Goal: Information Seeking & Learning: Learn about a topic

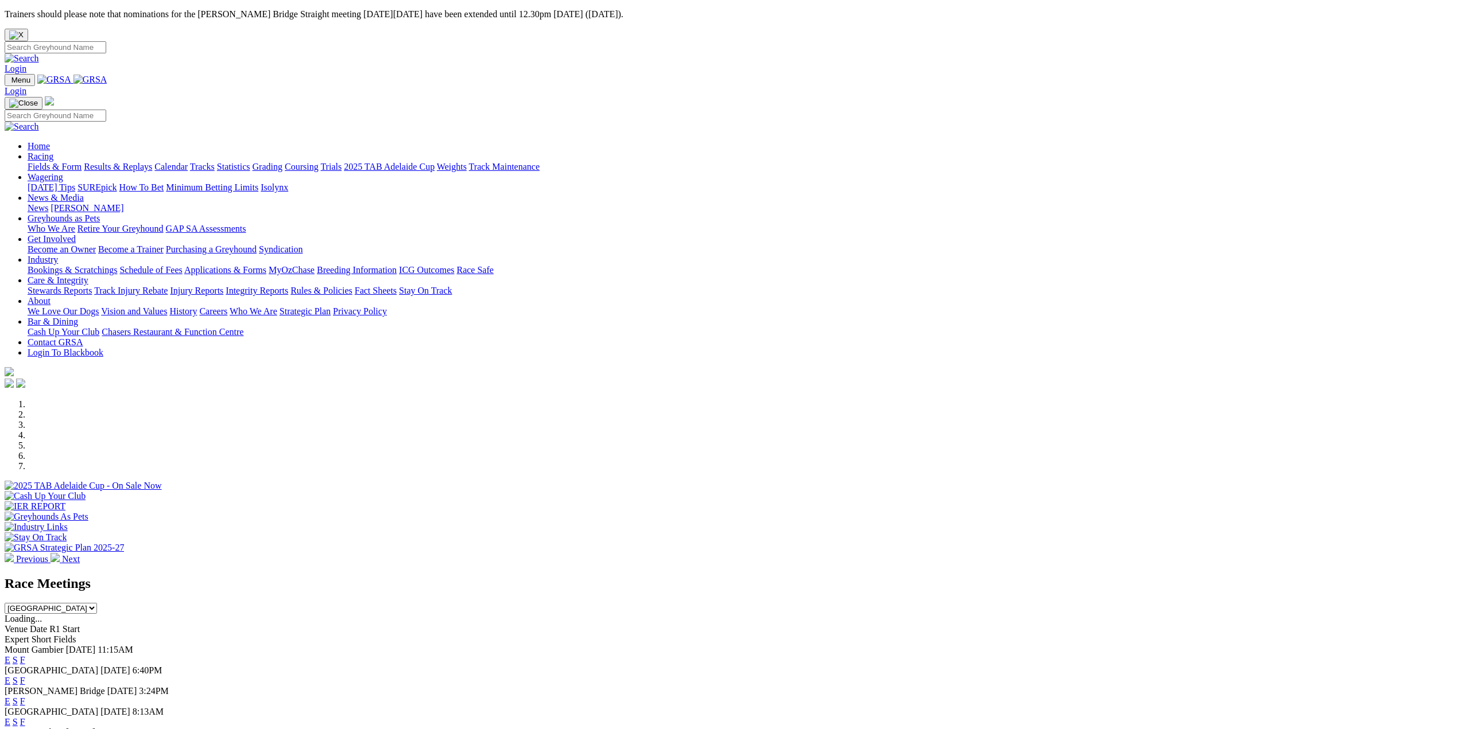
scroll to position [115, 0]
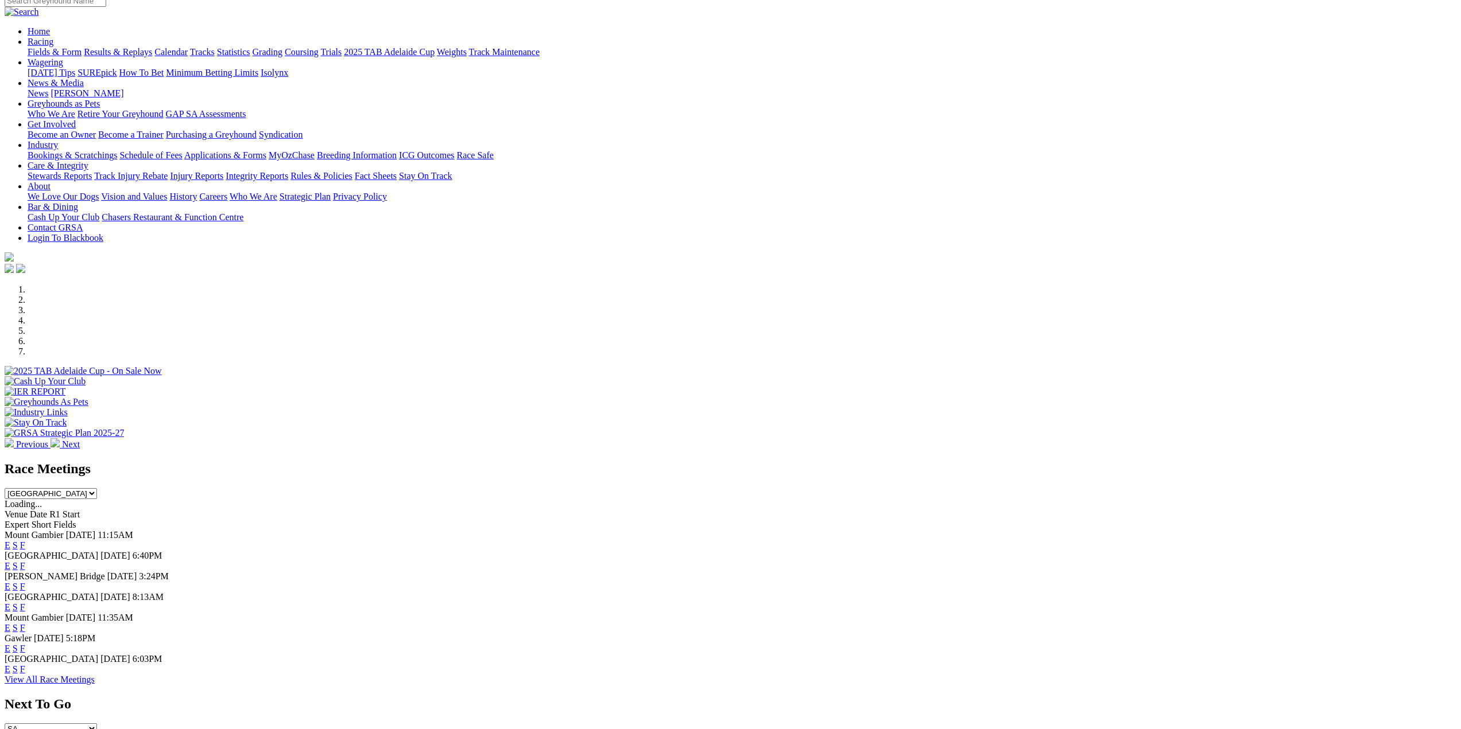
click at [25, 674] on link "F" at bounding box center [22, 670] width 5 height 10
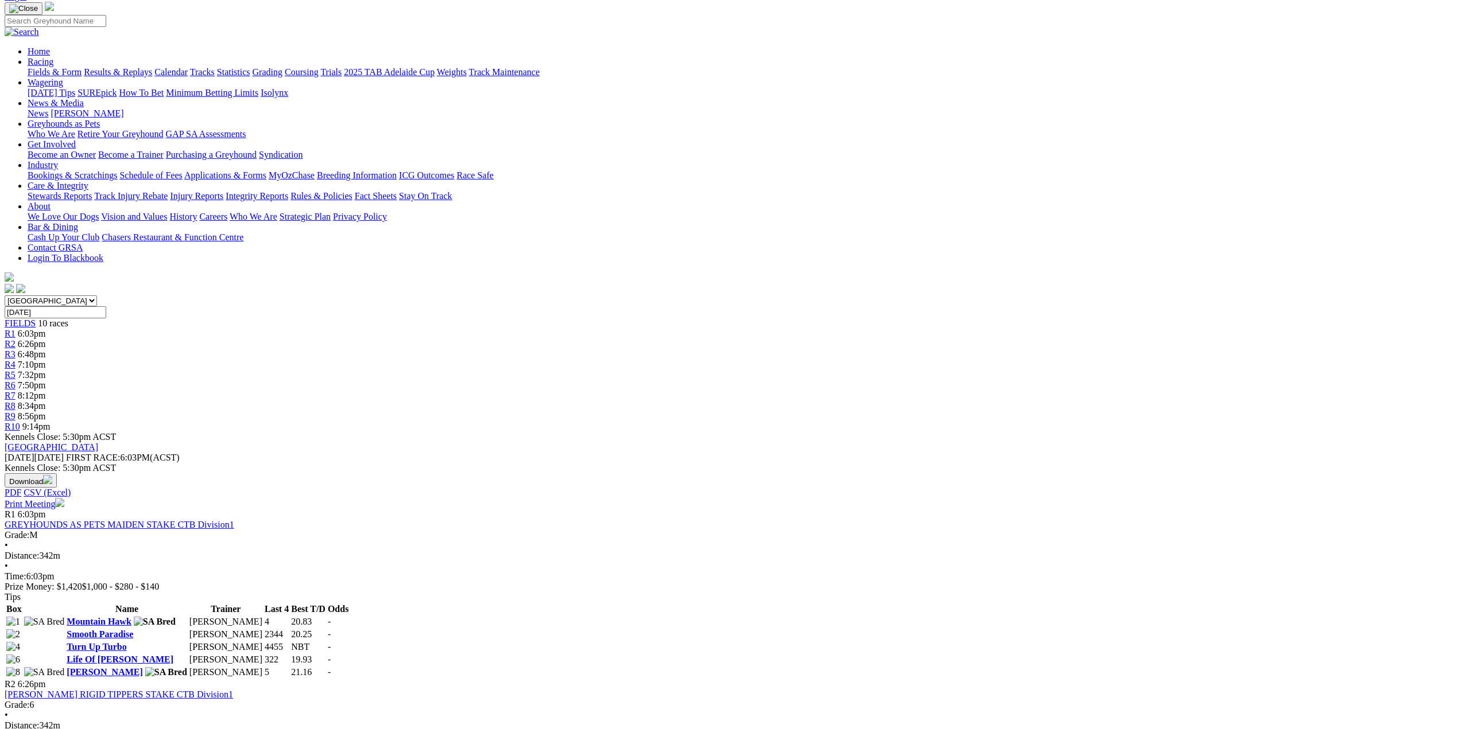
scroll to position [115, 0]
click at [46, 329] on span "6:03pm" at bounding box center [32, 334] width 28 height 10
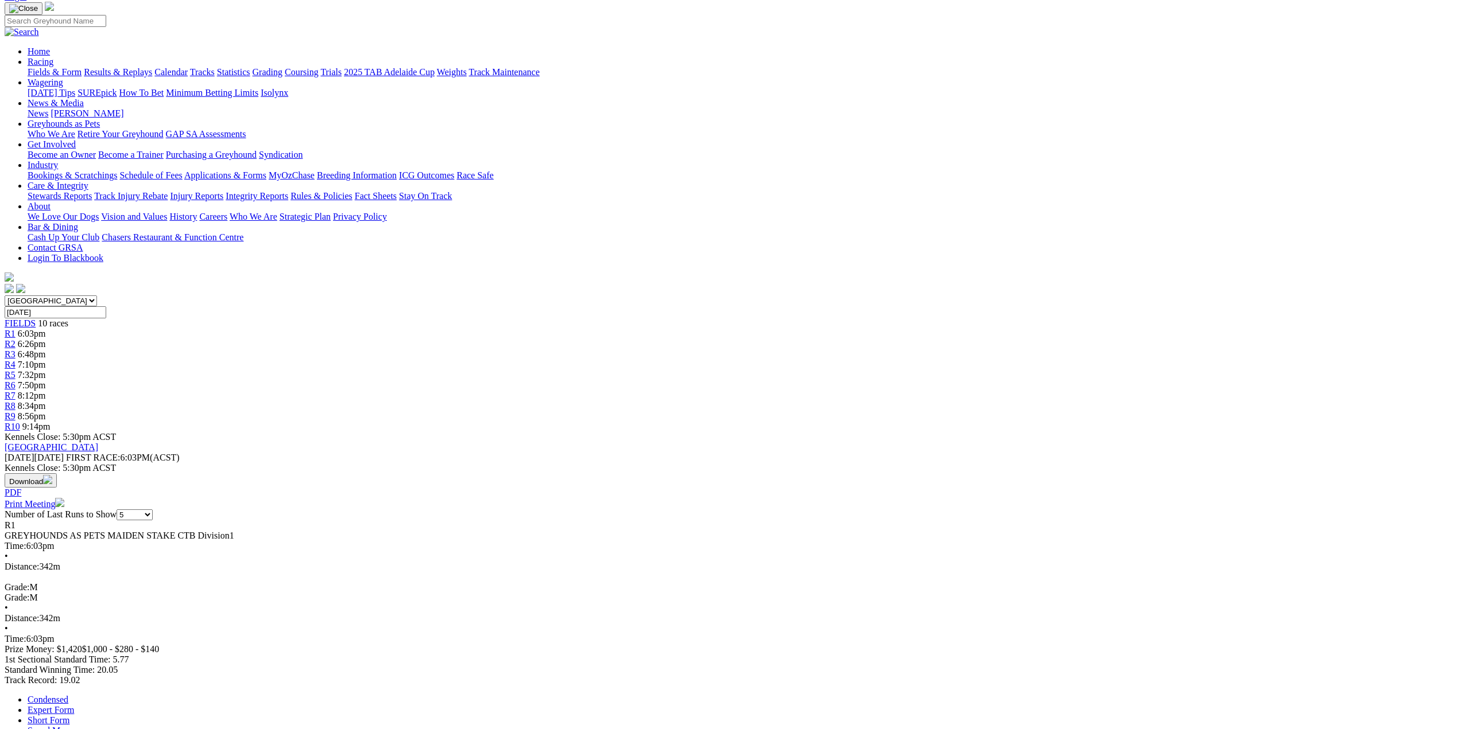
scroll to position [115, 0]
click at [15, 340] on span "R2" at bounding box center [10, 345] width 11 height 10
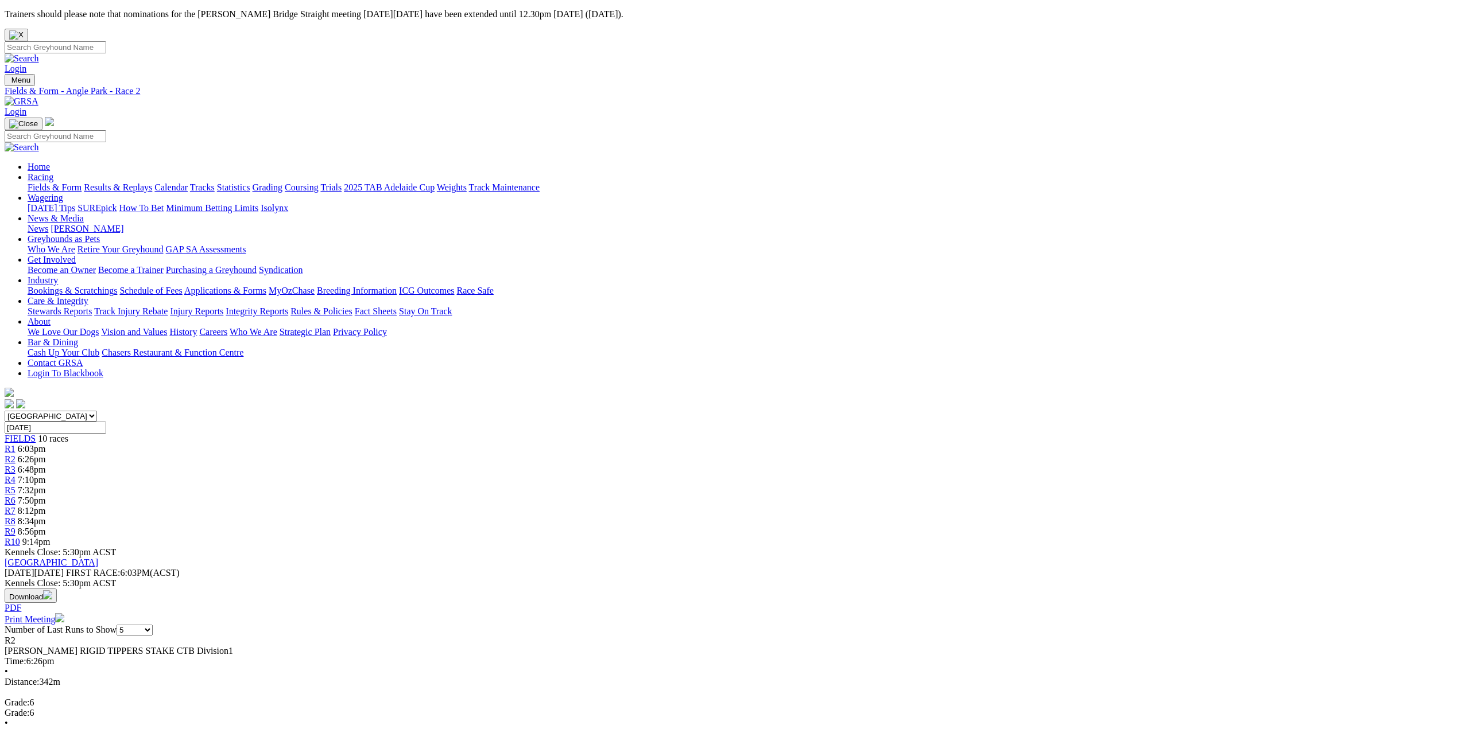
click at [15, 465] on span "R3" at bounding box center [10, 470] width 11 height 10
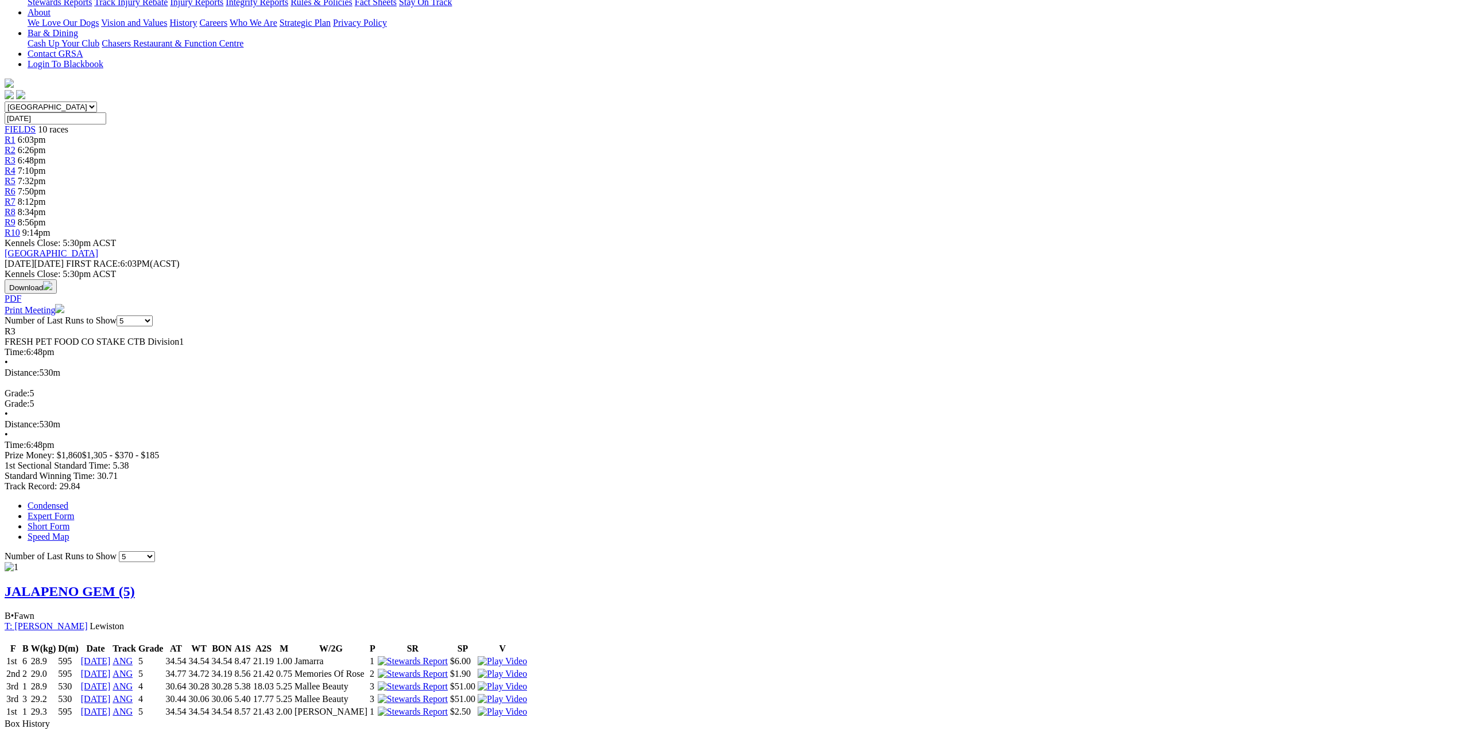
scroll to position [115, 0]
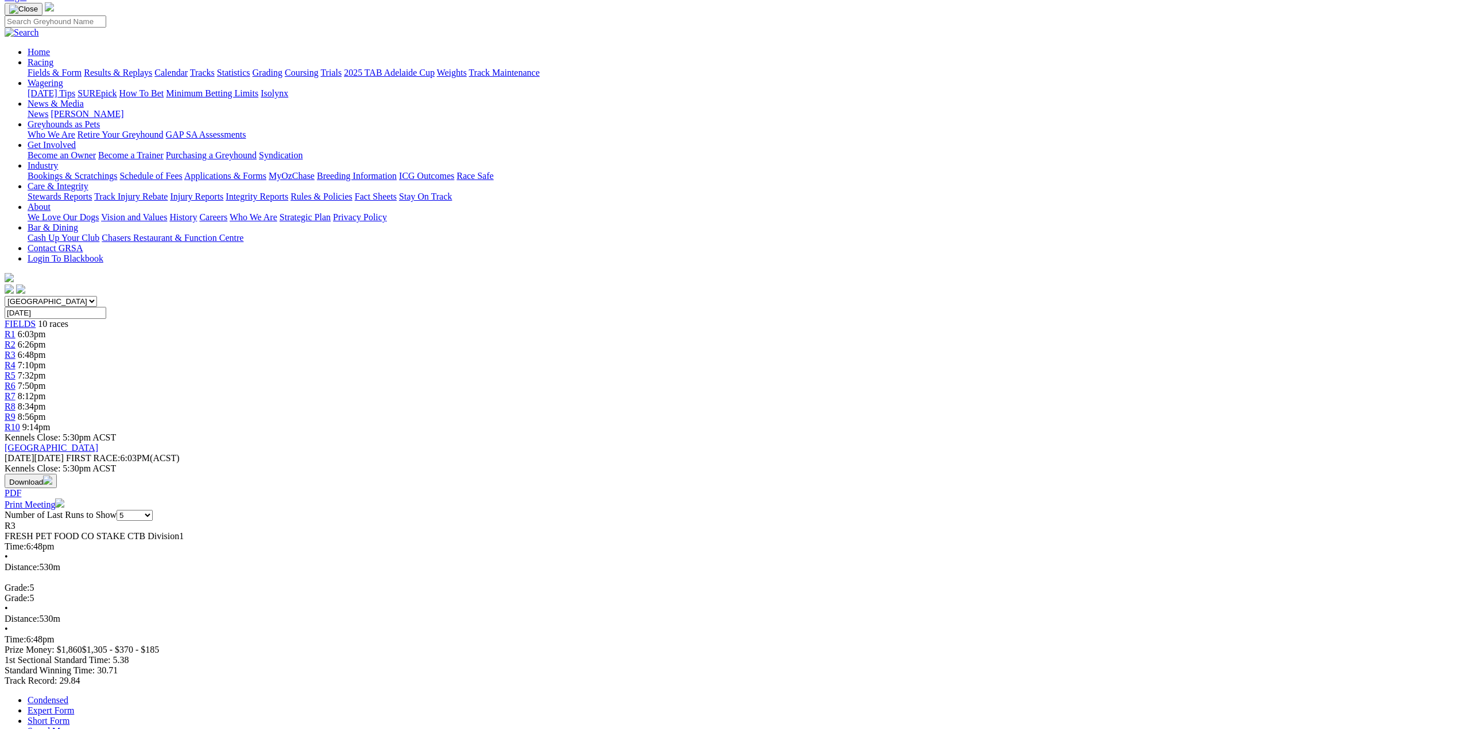
click at [15, 360] on span "R4" at bounding box center [10, 365] width 11 height 10
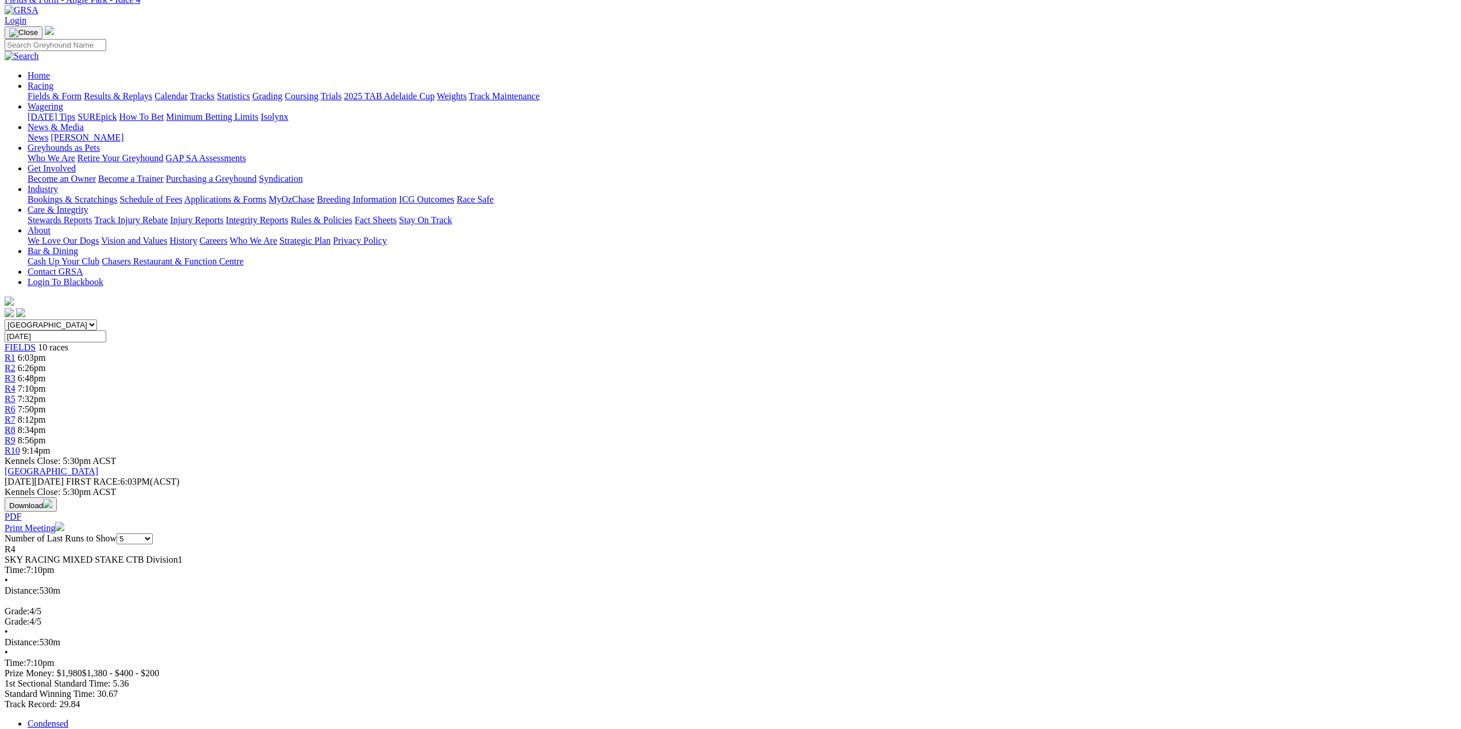
scroll to position [57, 0]
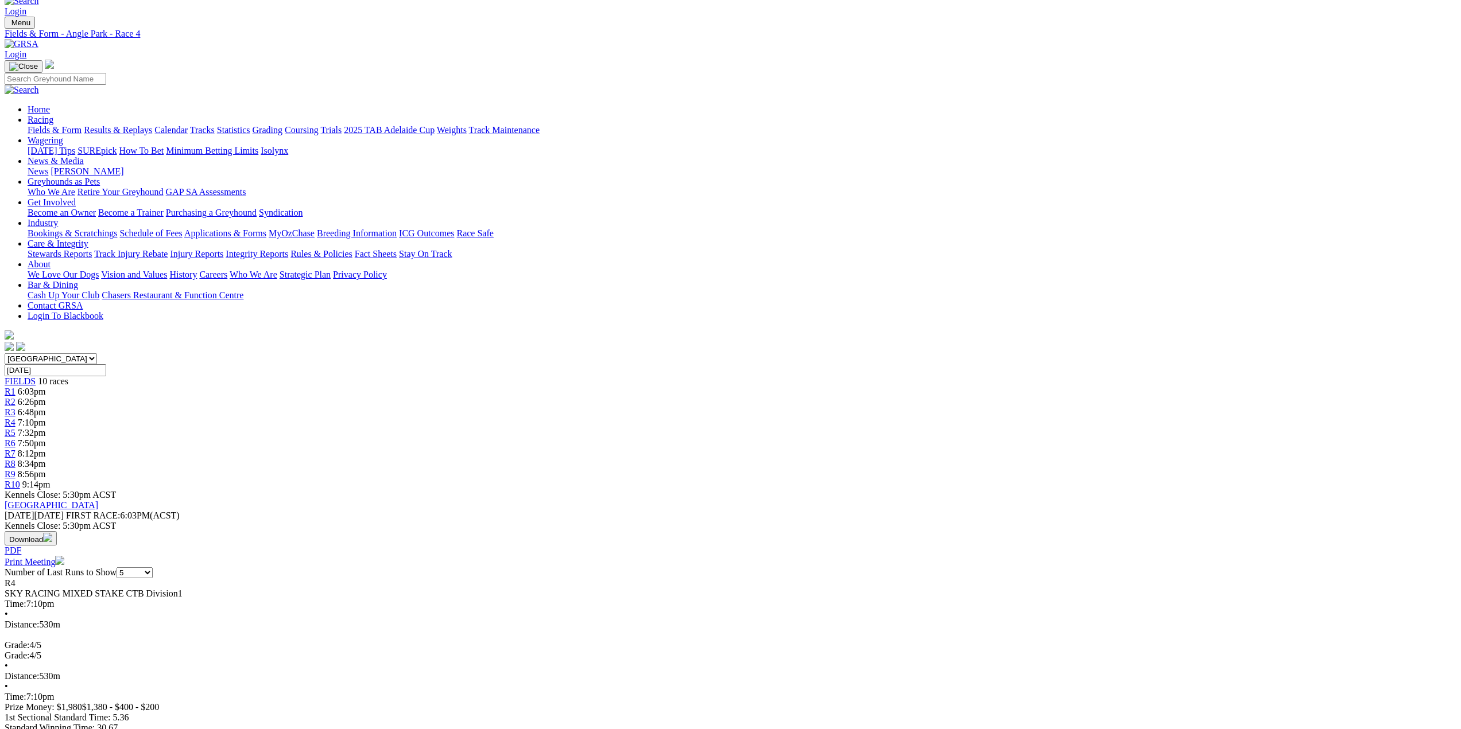
click at [15, 428] on link "R5" at bounding box center [10, 433] width 11 height 10
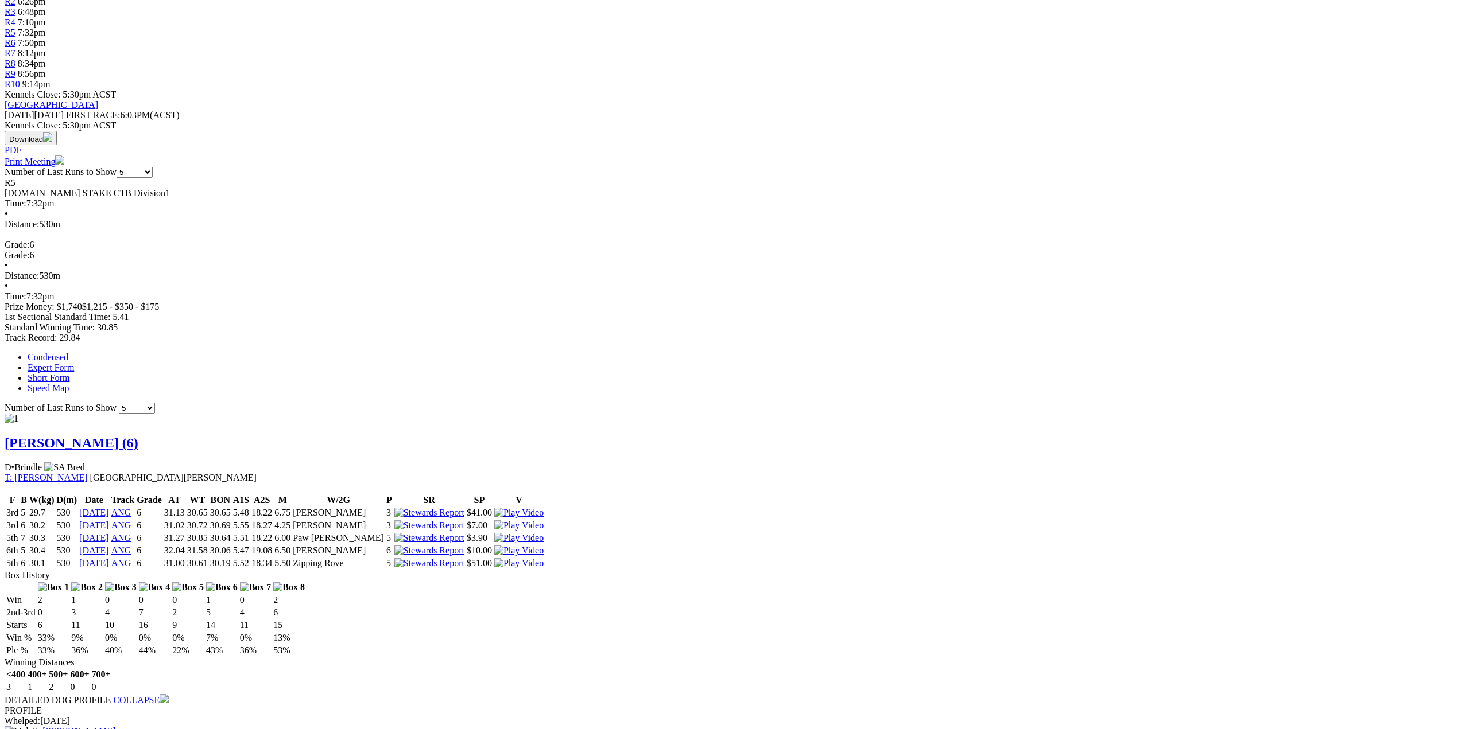
scroll to position [459, 0]
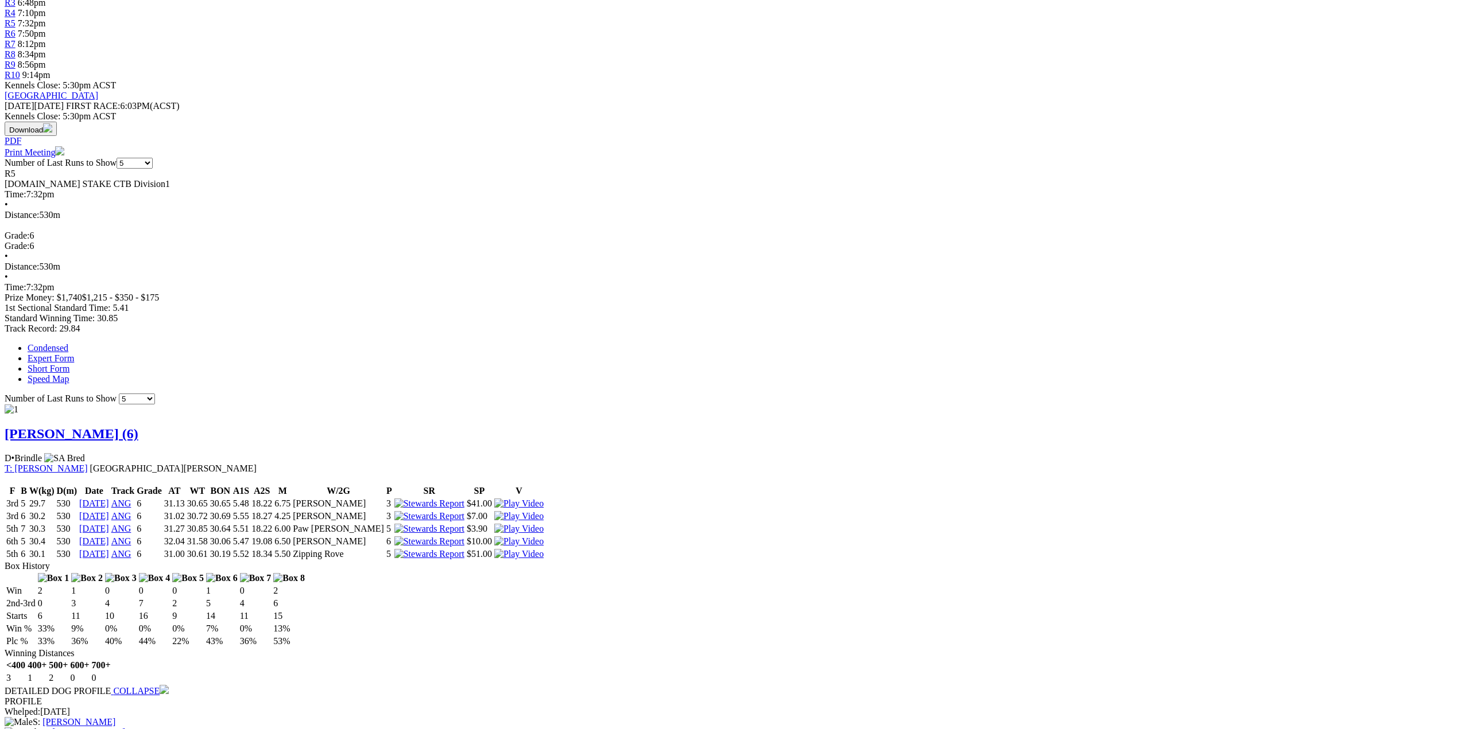
scroll to position [402, 0]
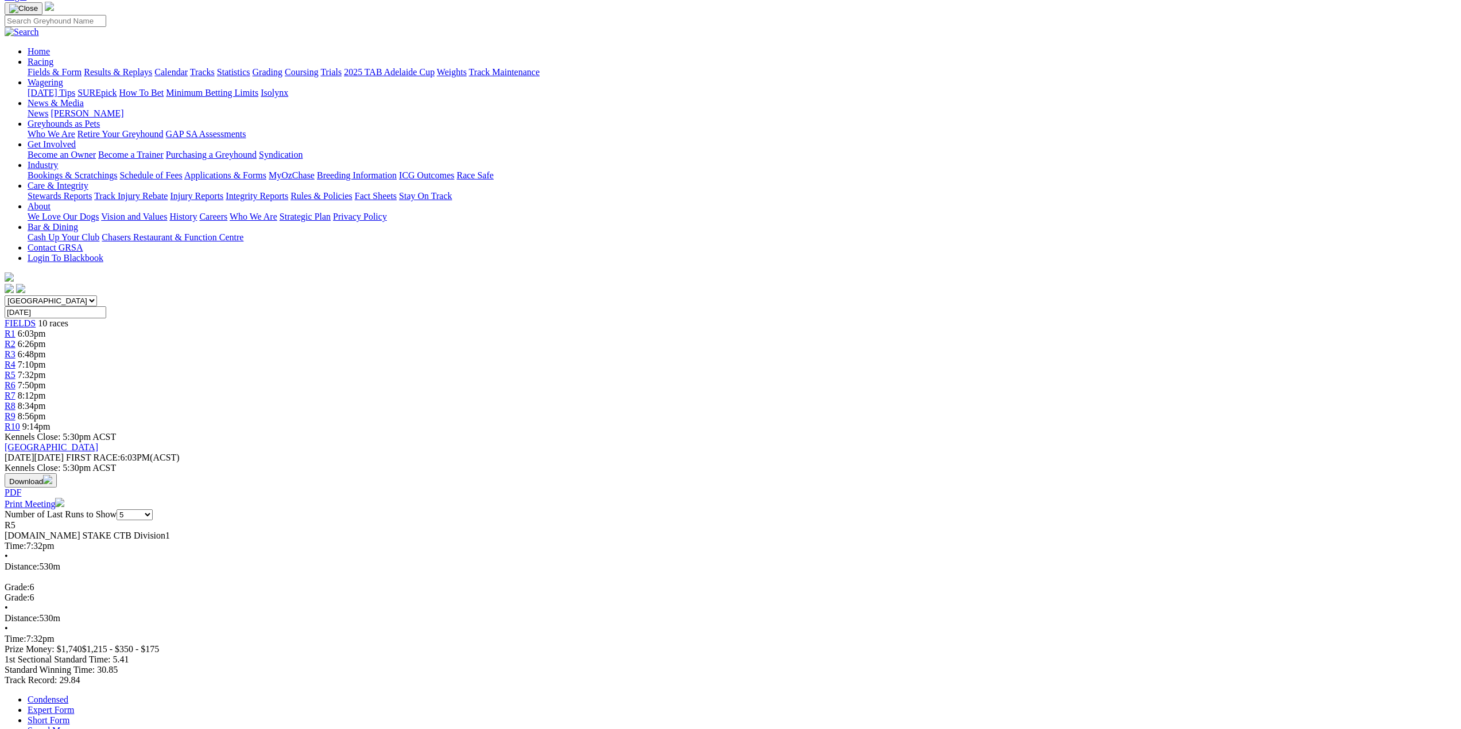
scroll to position [115, 0]
click at [15, 381] on span "R6" at bounding box center [10, 386] width 11 height 10
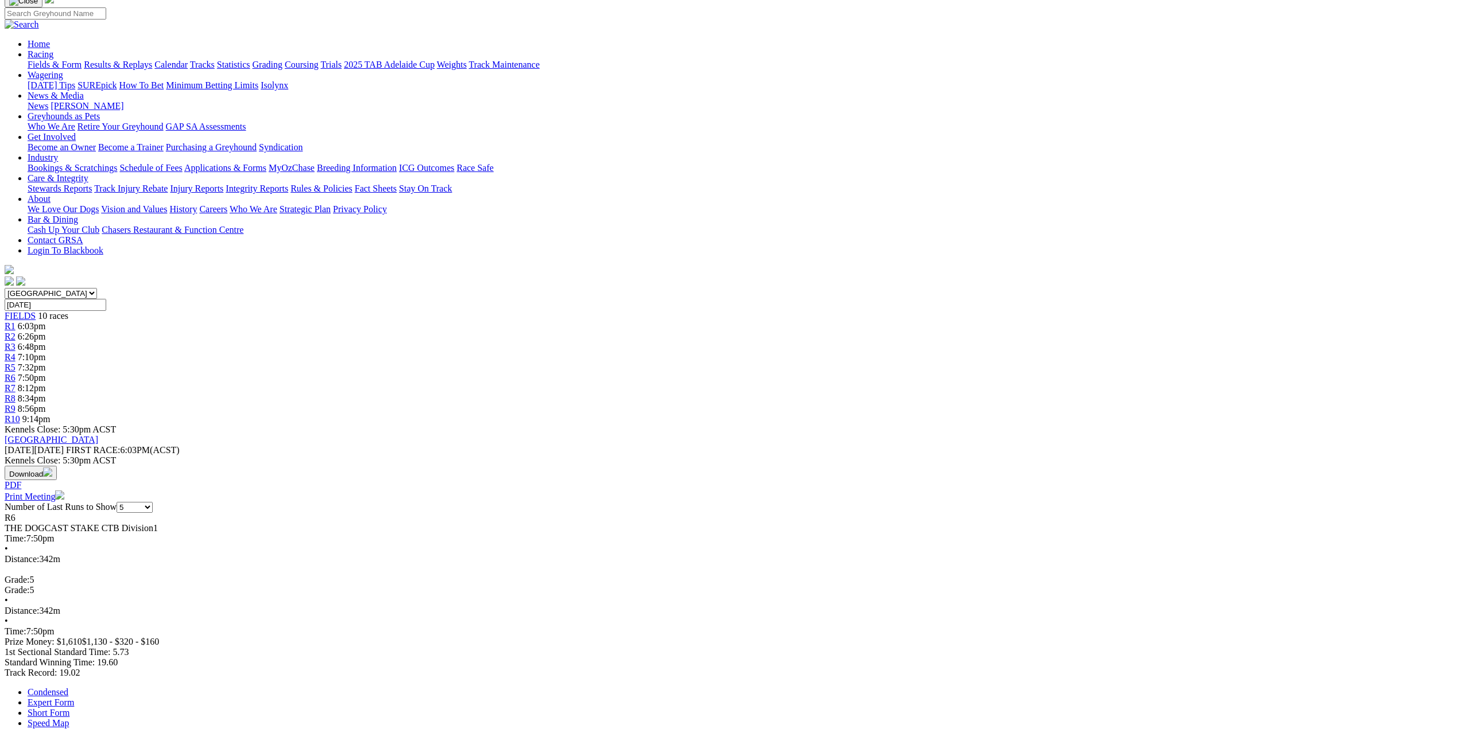
scroll to position [115, 0]
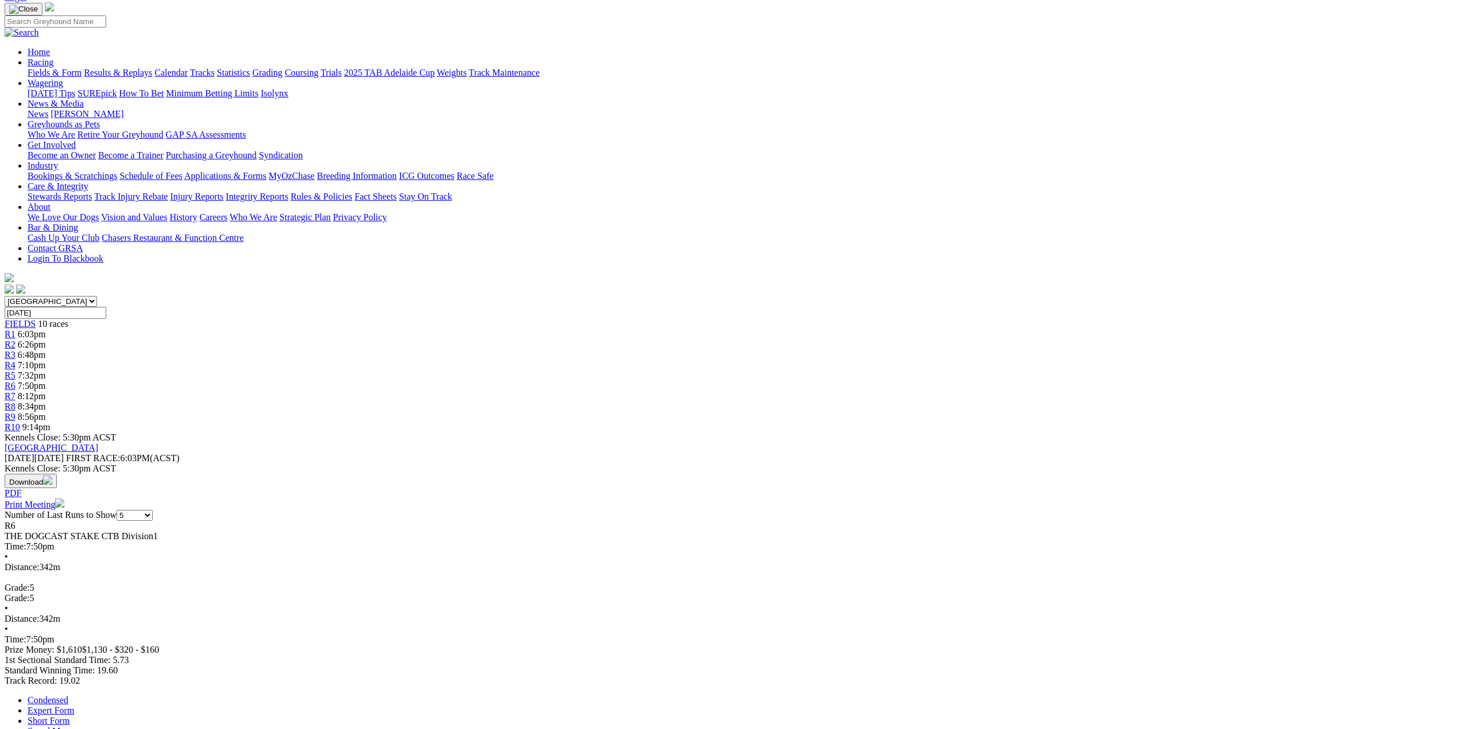
click at [15, 391] on link "R7" at bounding box center [10, 396] width 11 height 10
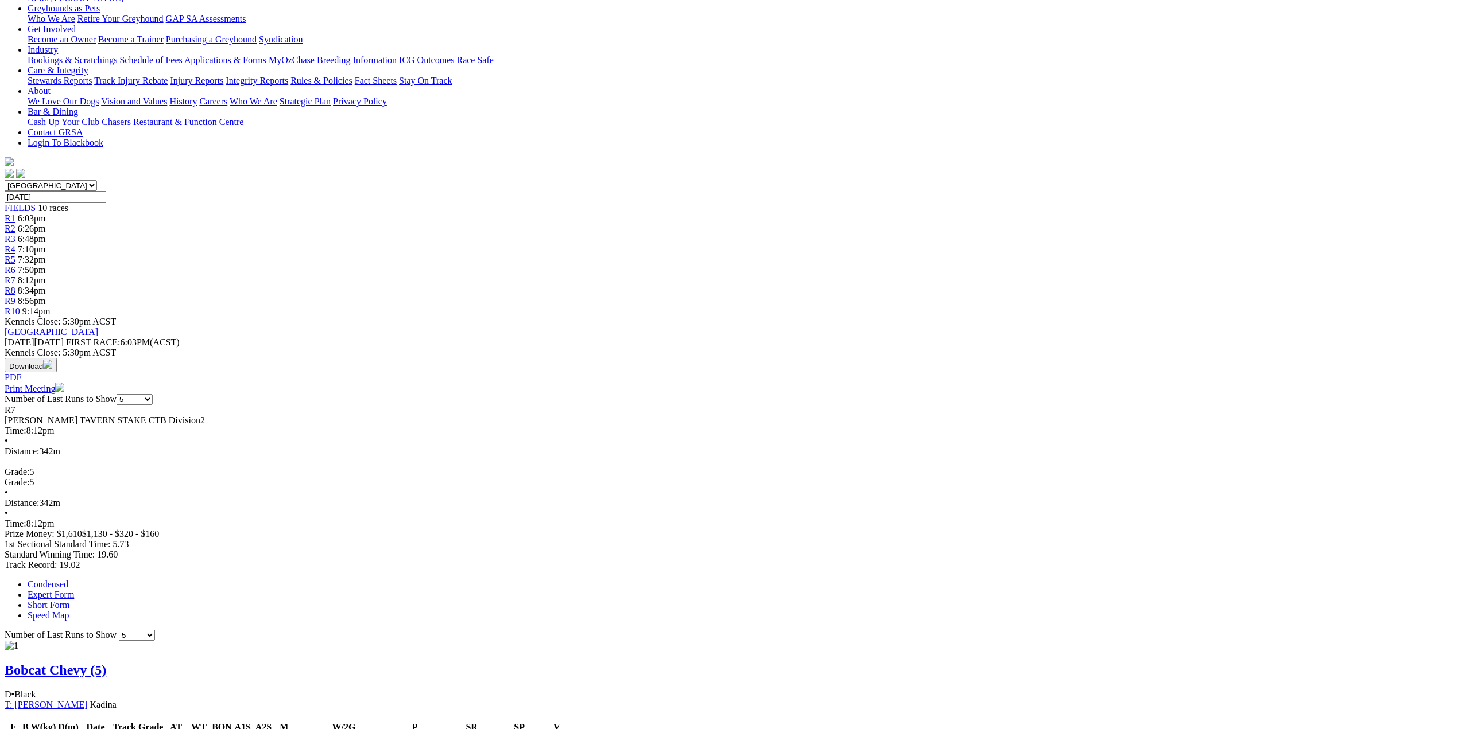
scroll to position [230, 0]
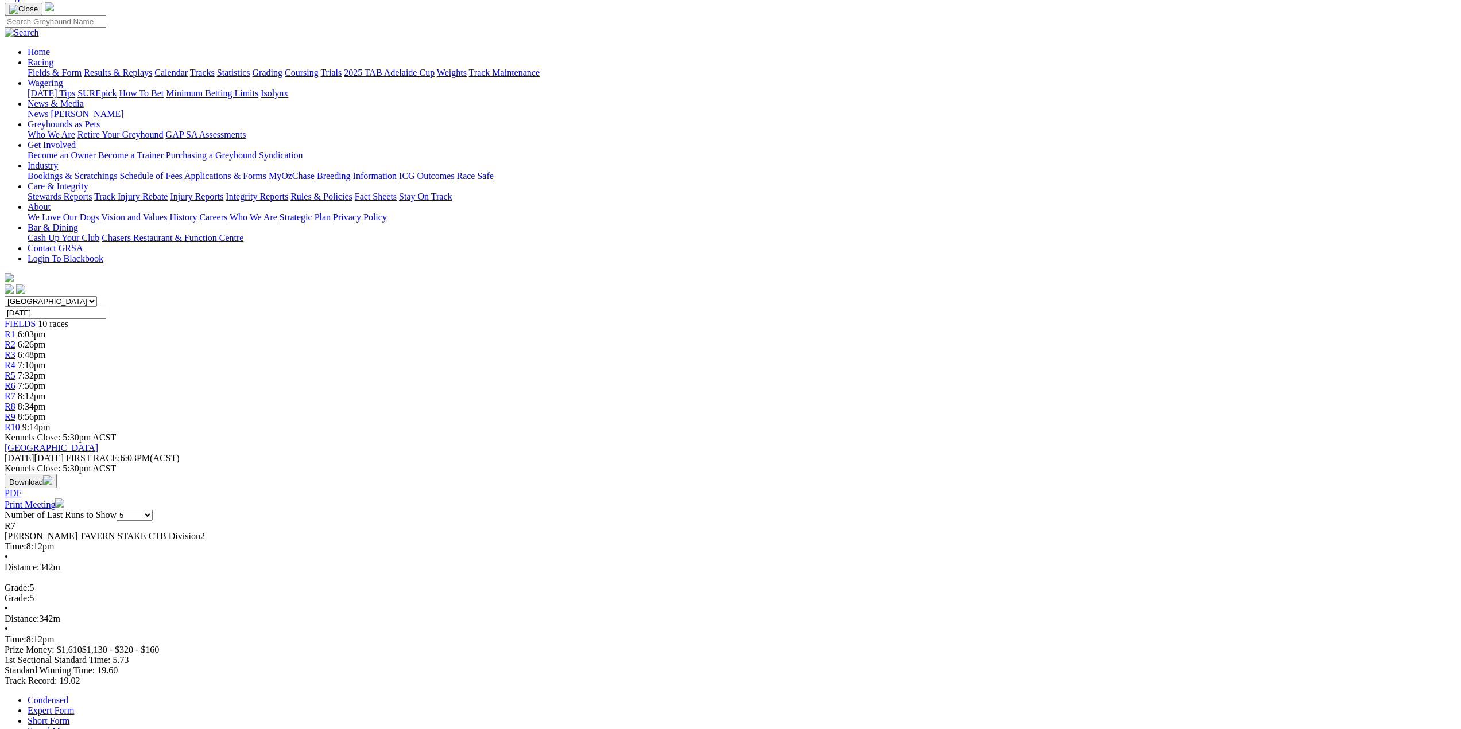
scroll to position [0, 0]
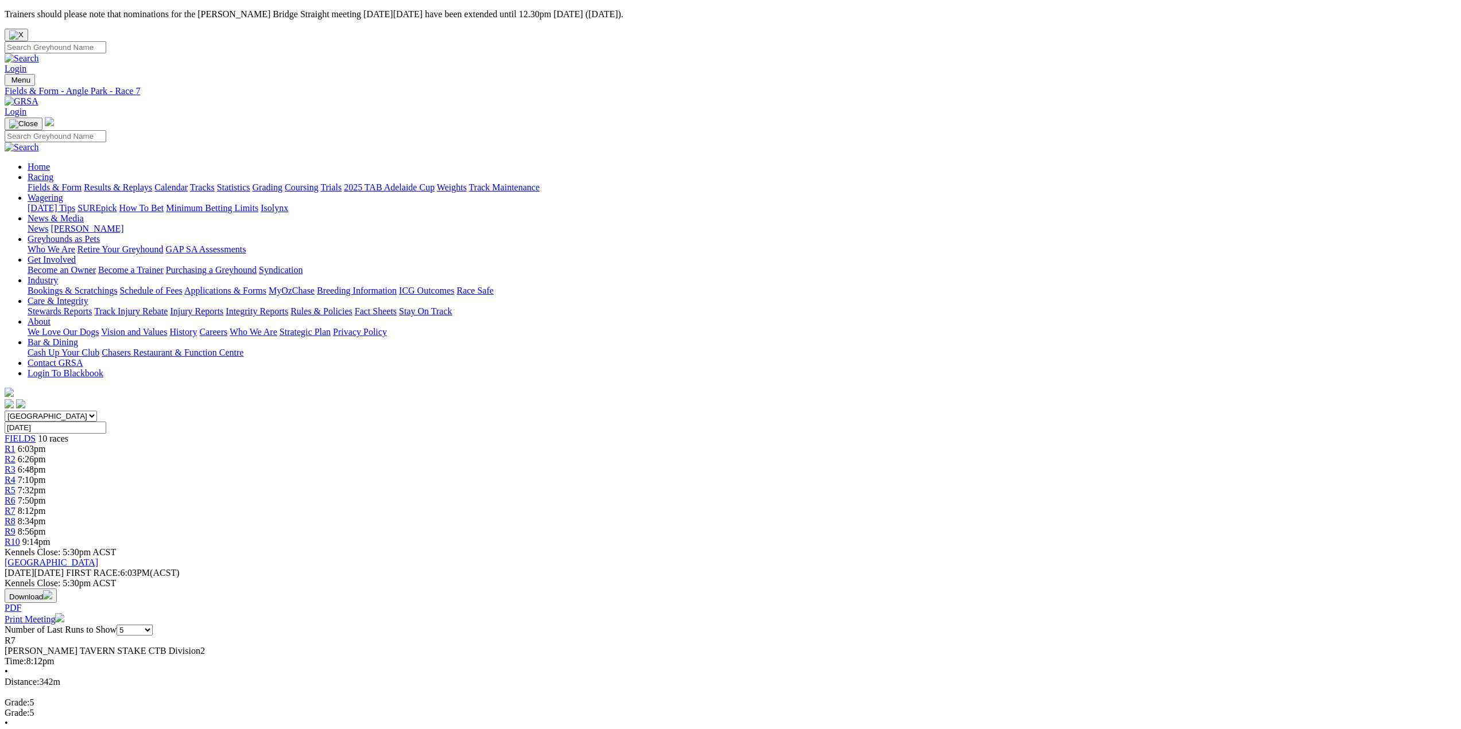
click at [15, 517] on span "R8" at bounding box center [10, 522] width 11 height 10
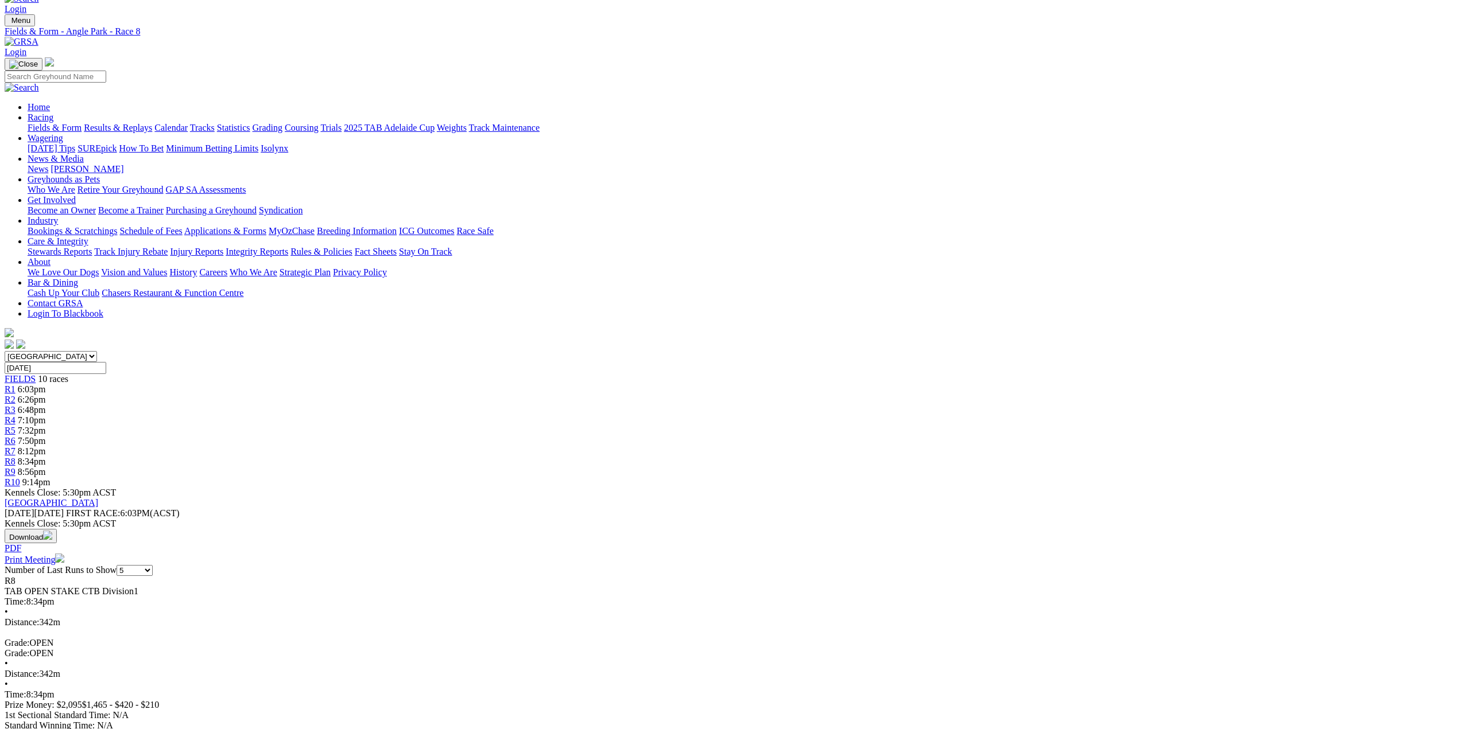
scroll to position [57, 0]
click at [15, 469] on span "R9" at bounding box center [10, 474] width 11 height 10
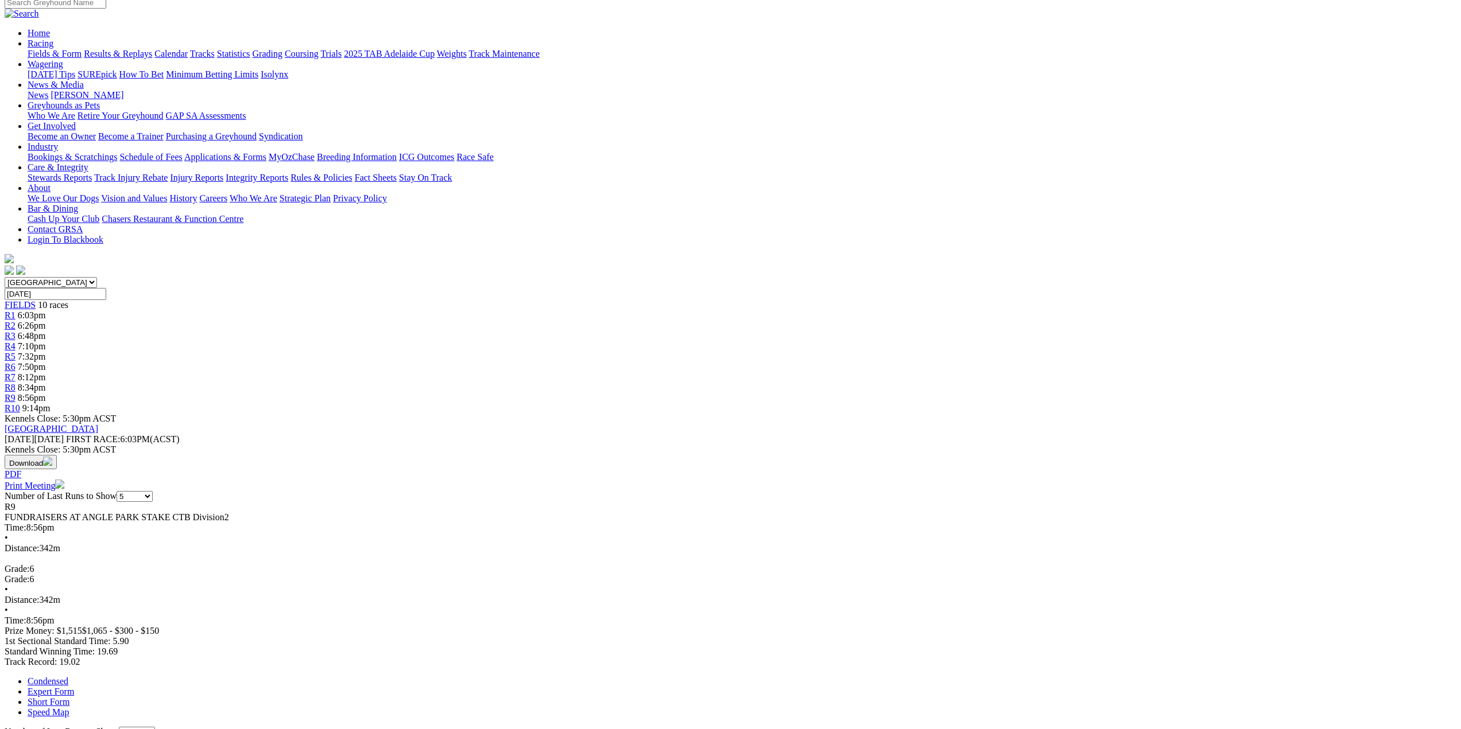
scroll to position [115, 0]
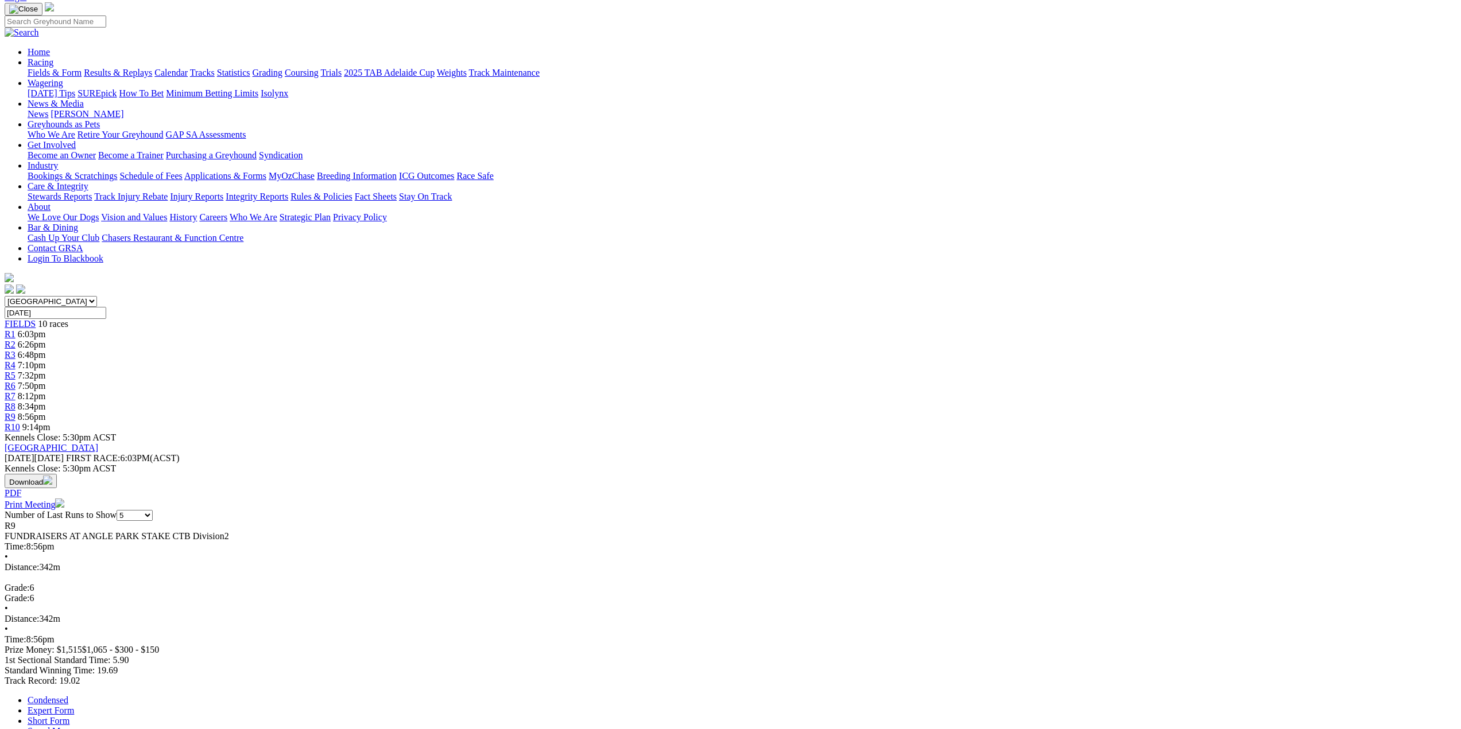
click at [20, 422] on span "R10" at bounding box center [12, 427] width 15 height 10
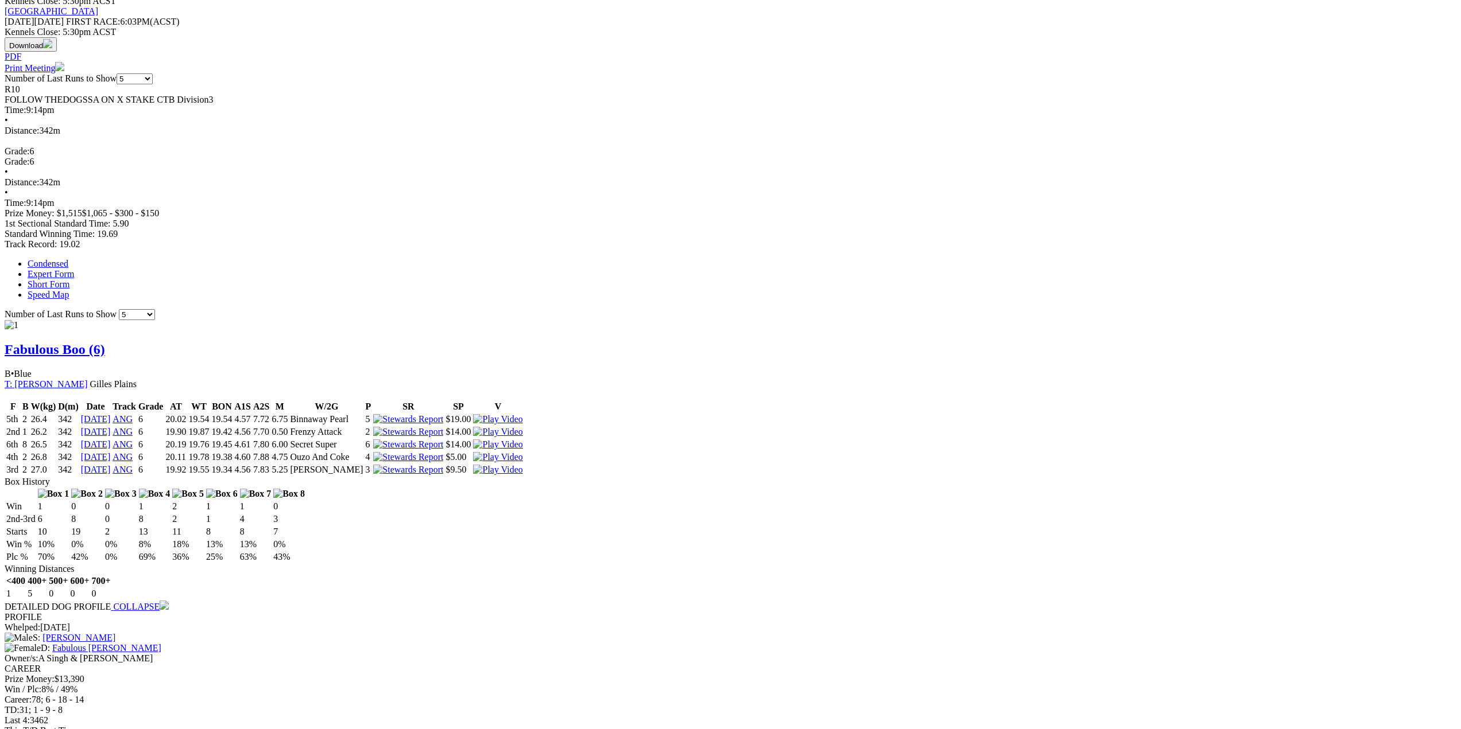
scroll to position [574, 0]
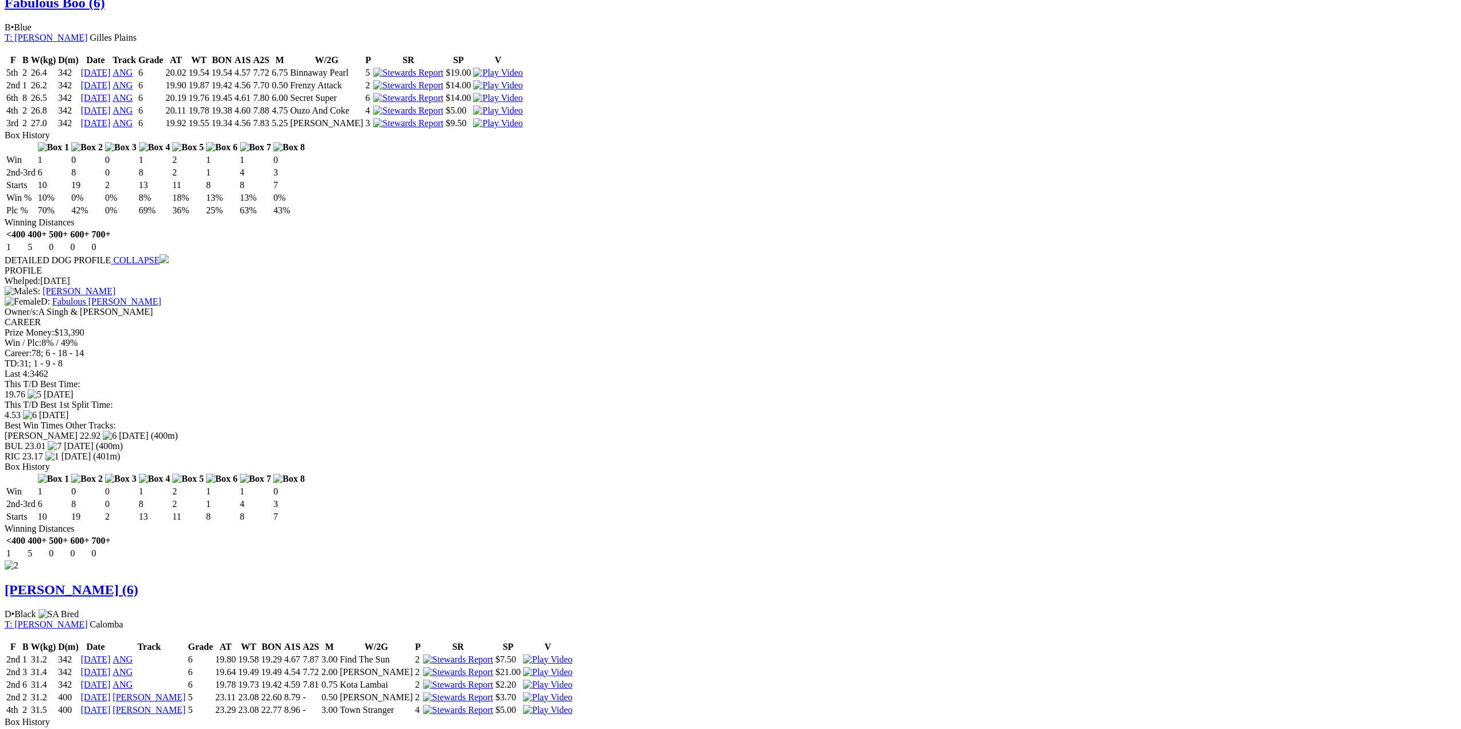
scroll to position [918, 0]
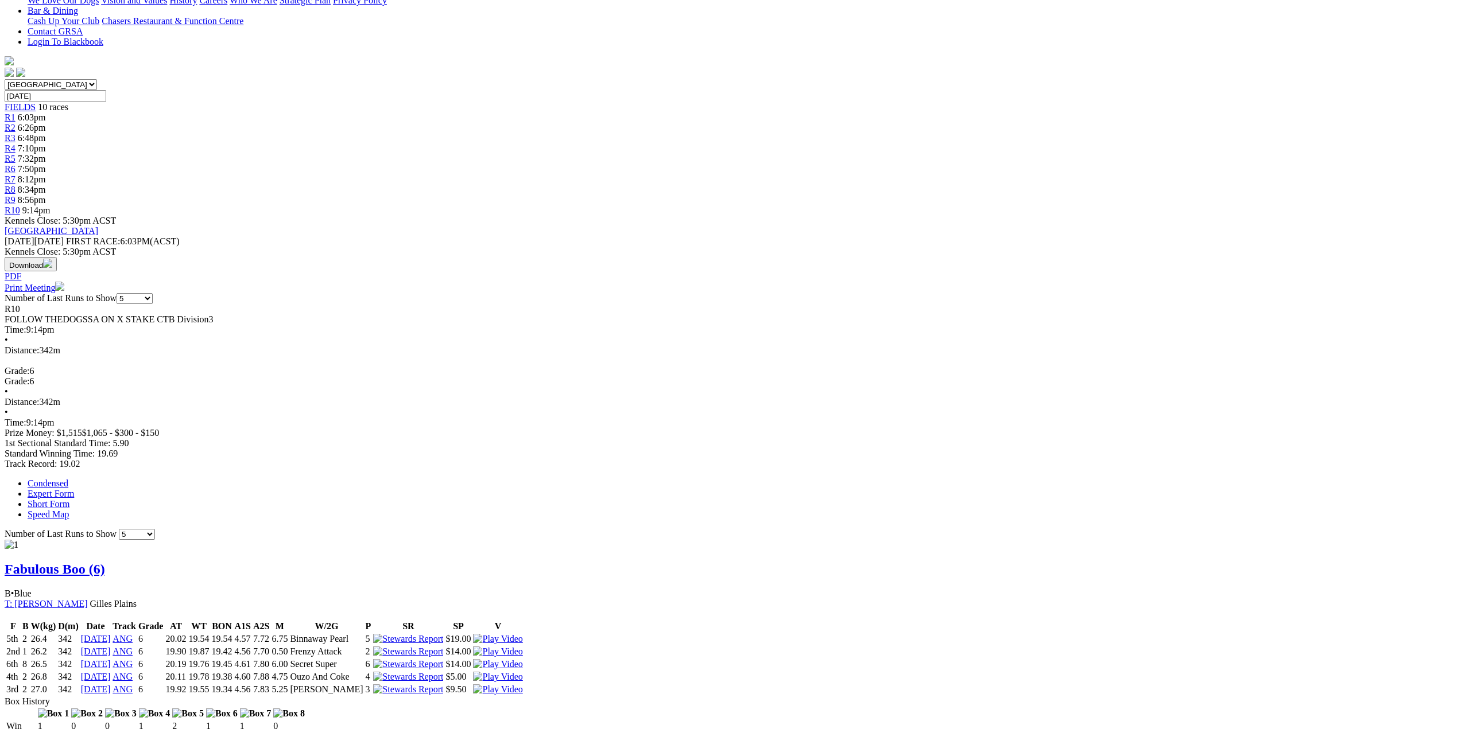
scroll to position [45, 0]
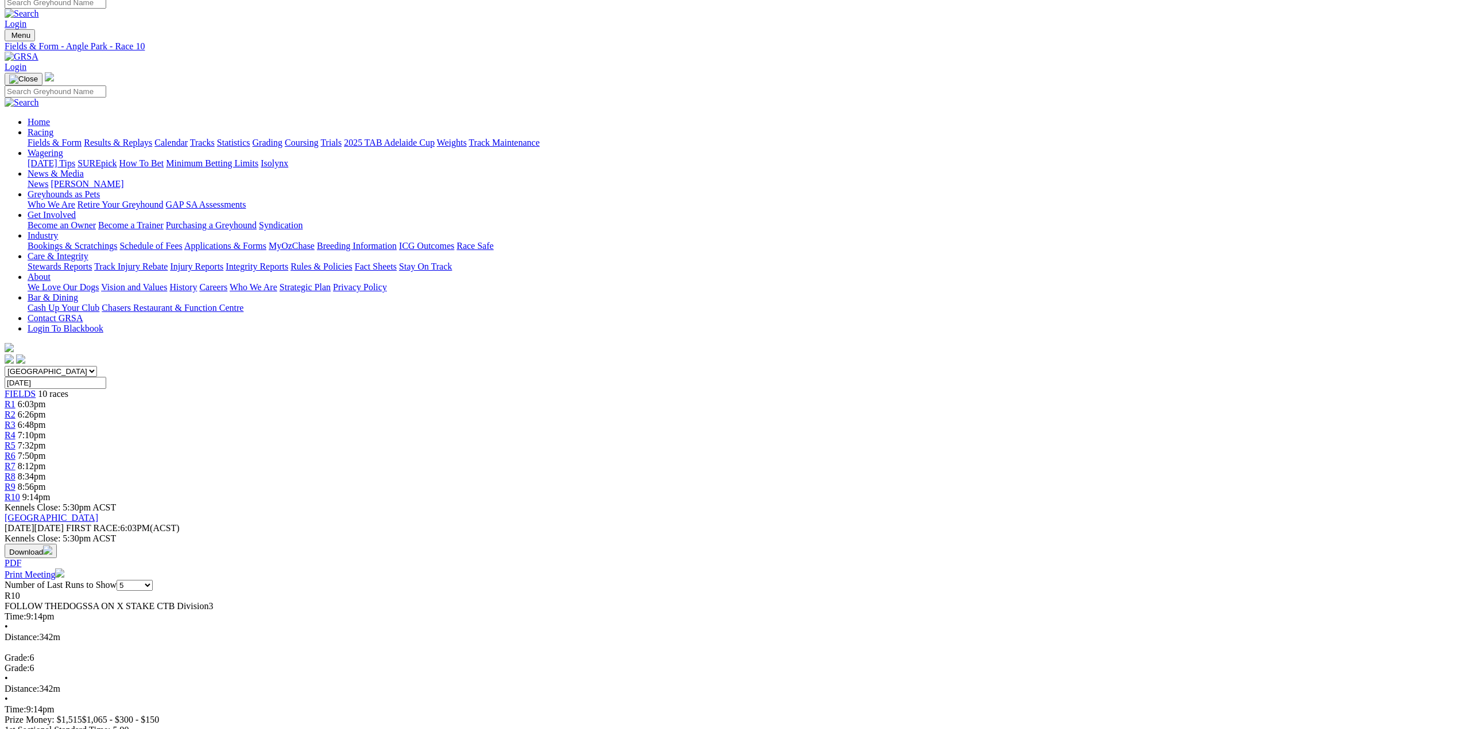
click at [15, 399] on span "R1" at bounding box center [10, 404] width 11 height 10
